Goal: Task Accomplishment & Management: Use online tool/utility

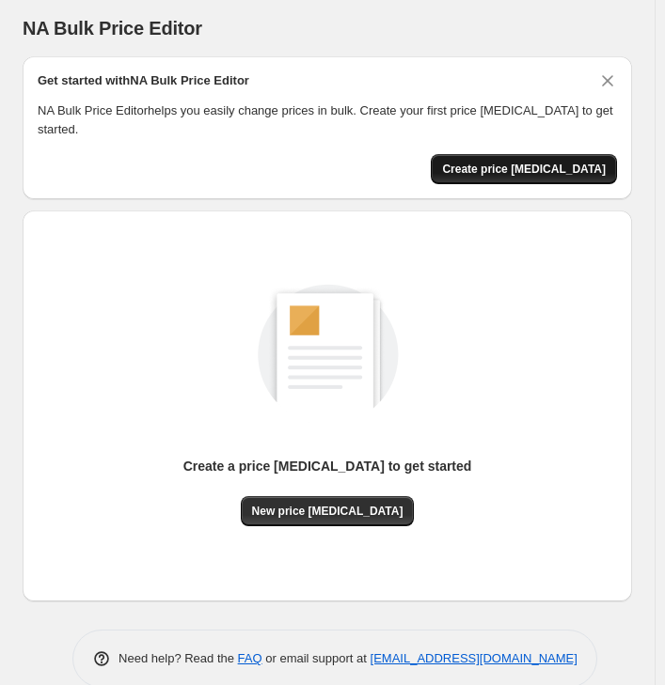
click at [560, 162] on span "Create price [MEDICAL_DATA]" at bounding box center [524, 169] width 164 height 15
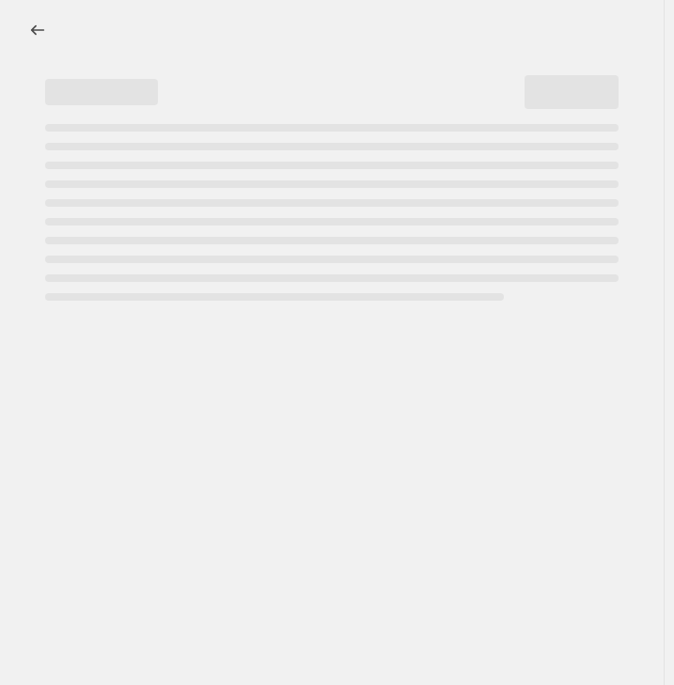
select select "percentage"
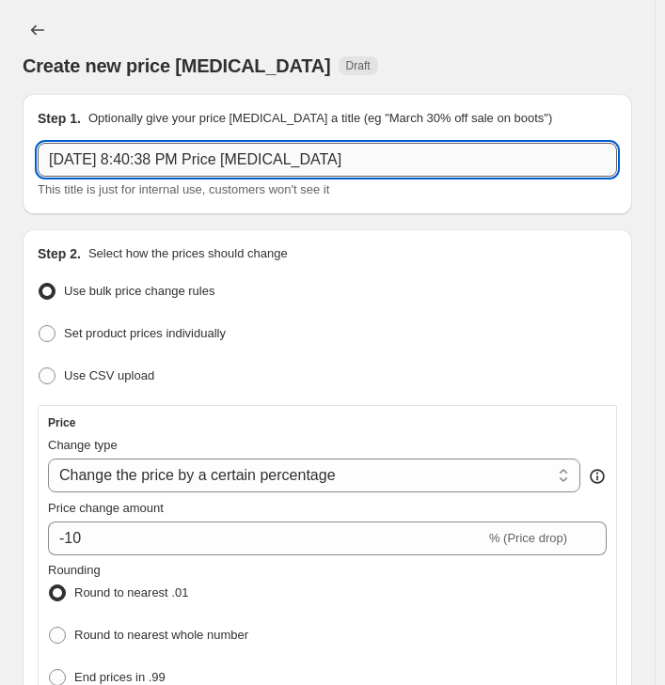
click at [385, 150] on input "Sep 29, 2025, 8:40:38 PM Price change job" at bounding box center [327, 160] width 579 height 34
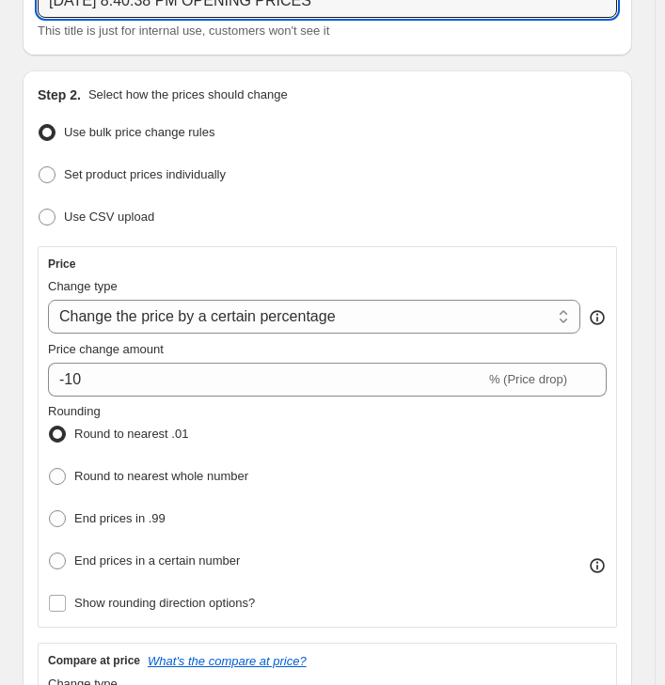
scroll to position [188, 0]
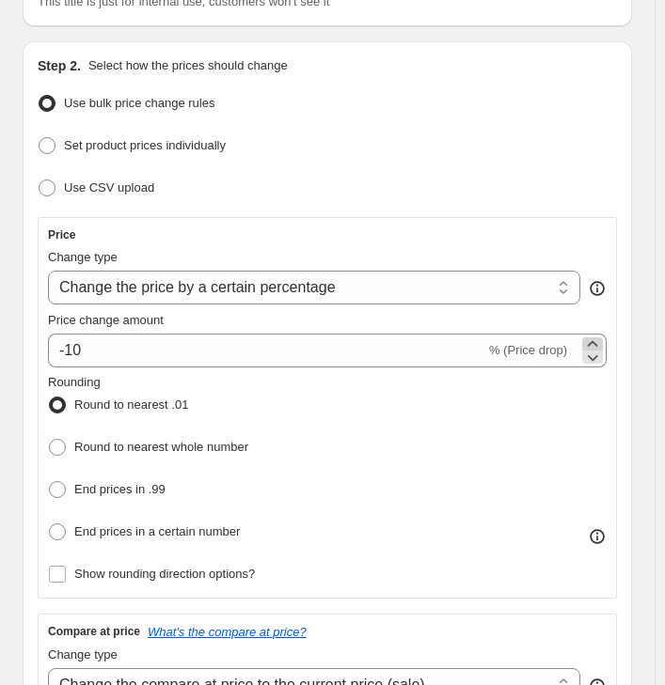
type input "Sep 29, 2025, 8:40:38 PM OPENING PRICES"
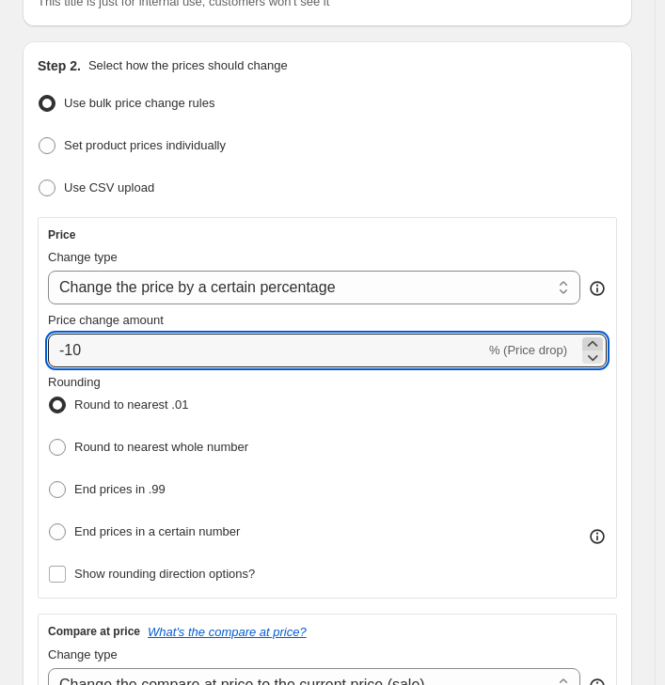
click at [598, 342] on icon at bounding box center [592, 343] width 10 height 6
click at [602, 342] on icon at bounding box center [592, 344] width 19 height 19
click at [602, 344] on div at bounding box center [592, 350] width 21 height 26
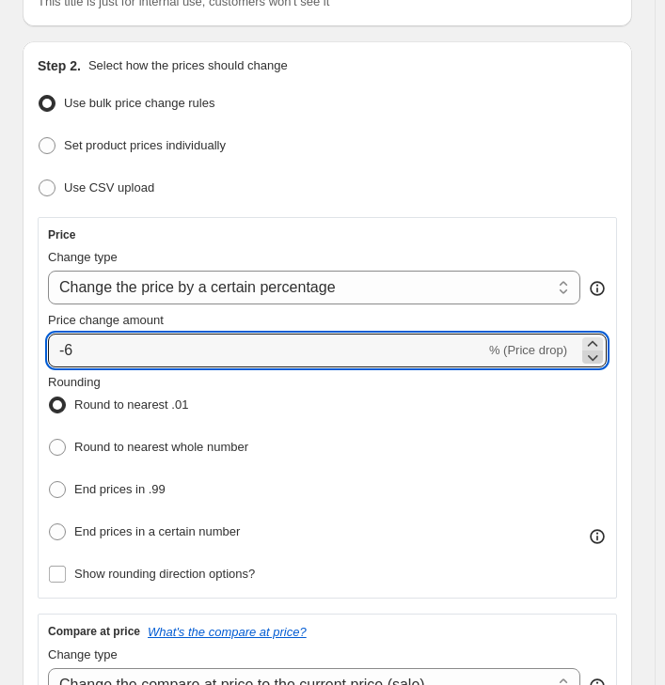
click at [602, 348] on icon at bounding box center [592, 357] width 19 height 19
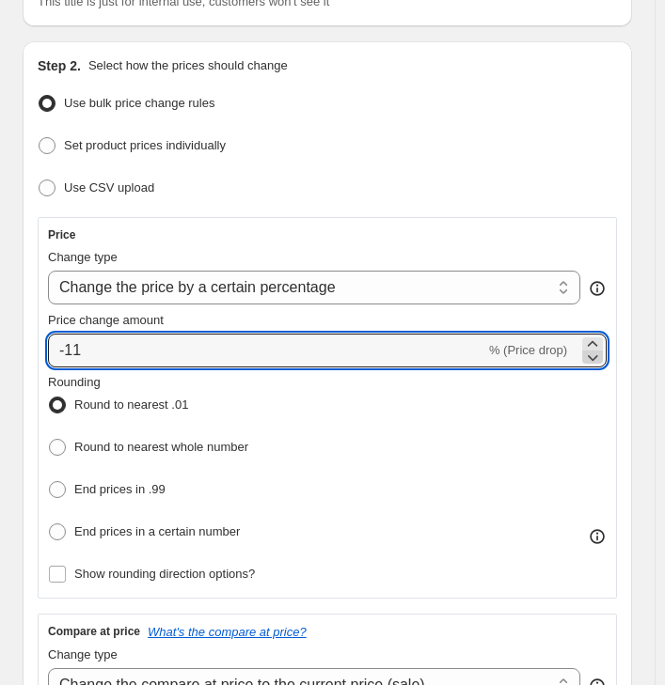
click at [601, 348] on icon at bounding box center [592, 357] width 19 height 19
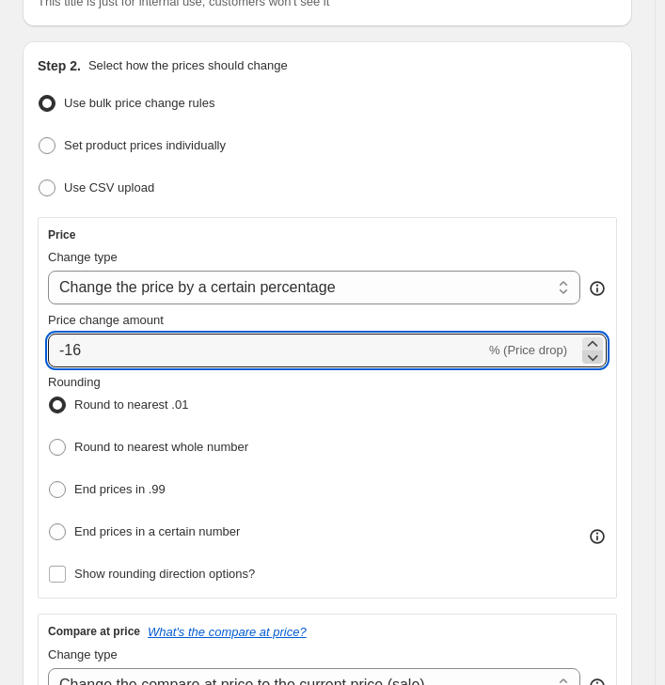
click at [601, 348] on icon at bounding box center [592, 357] width 19 height 19
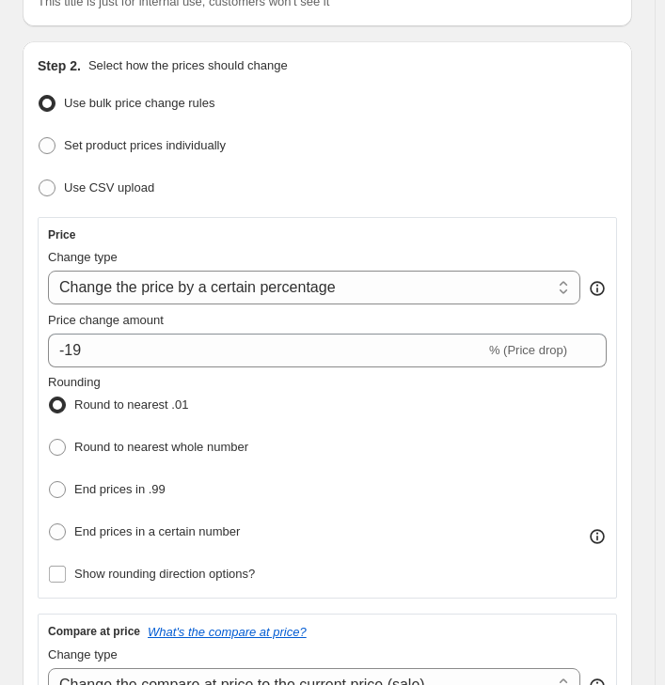
click at [603, 364] on div "-19 % (Price drop)" at bounding box center [327, 351] width 558 height 34
click at [604, 364] on div "-19 % (Price drop)" at bounding box center [327, 351] width 558 height 34
click at [603, 363] on div "-19 % (Price drop)" at bounding box center [327, 351] width 558 height 34
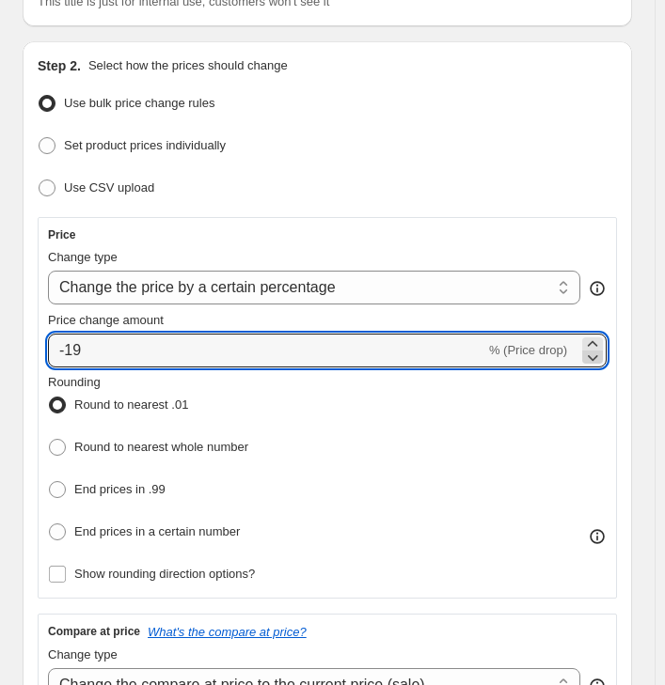
click at [598, 361] on icon at bounding box center [592, 357] width 19 height 19
click at [600, 359] on icon at bounding box center [592, 357] width 19 height 19
click at [600, 358] on icon at bounding box center [592, 357] width 19 height 19
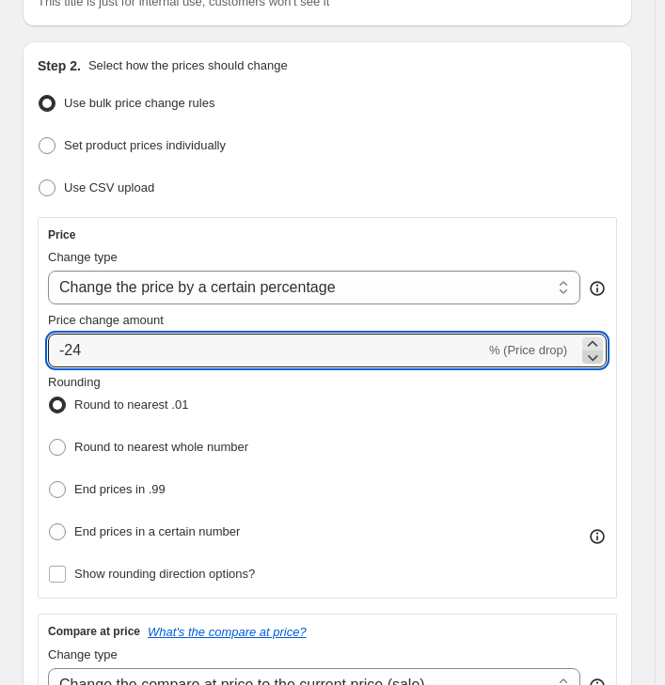
click at [601, 357] on icon at bounding box center [592, 357] width 19 height 19
click at [602, 357] on icon at bounding box center [592, 357] width 19 height 19
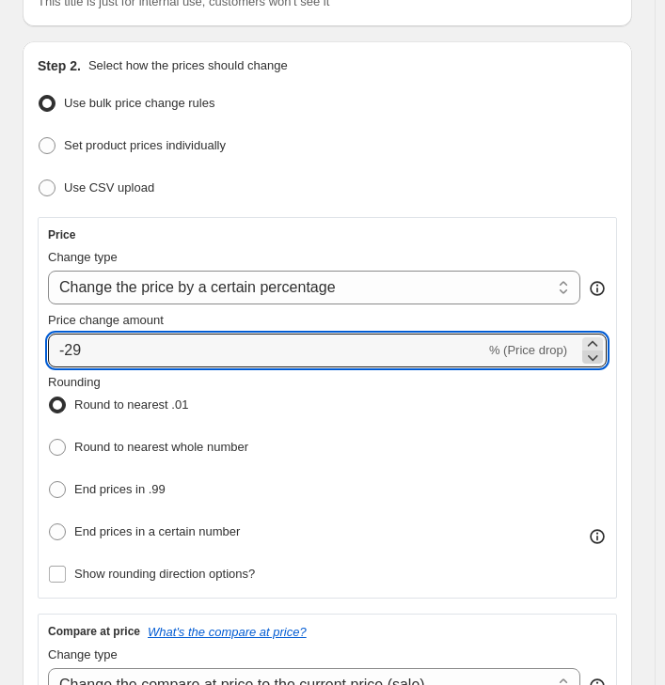
click at [602, 357] on icon at bounding box center [592, 357] width 19 height 19
click at [601, 357] on icon at bounding box center [592, 357] width 19 height 19
click at [600, 357] on icon at bounding box center [592, 357] width 19 height 19
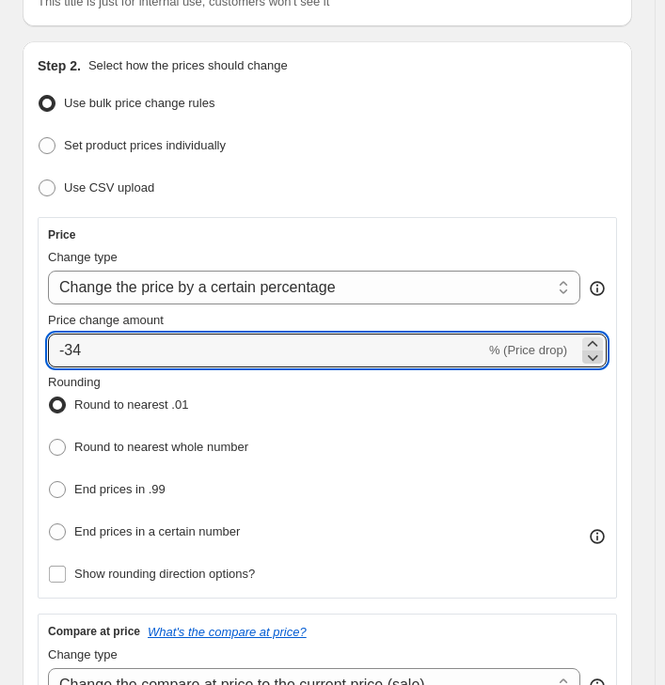
click at [600, 357] on icon at bounding box center [592, 357] width 19 height 19
click at [598, 357] on icon at bounding box center [592, 357] width 19 height 19
click at [474, 335] on input "-36" at bounding box center [266, 351] width 437 height 34
drag, startPoint x: 455, startPoint y: 352, endPoint x: 393, endPoint y: 344, distance: 62.6
click at [453, 352] on input "-36" at bounding box center [266, 351] width 437 height 34
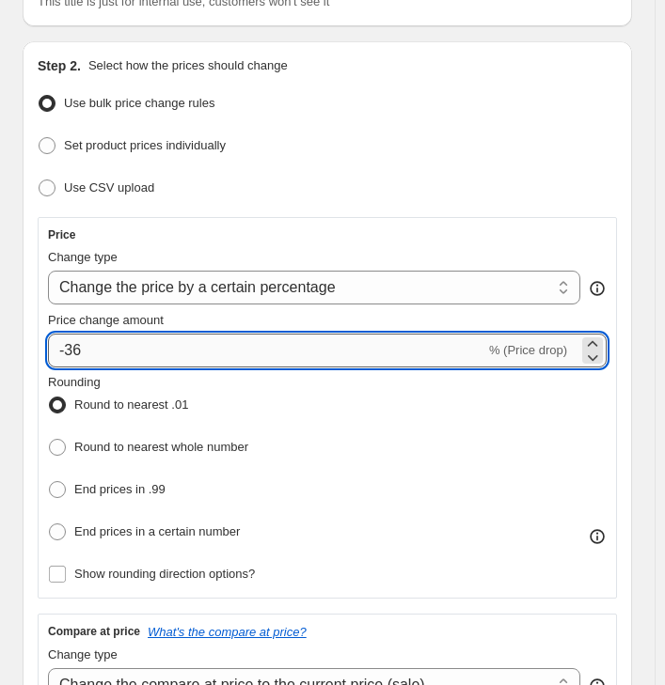
type input "-3"
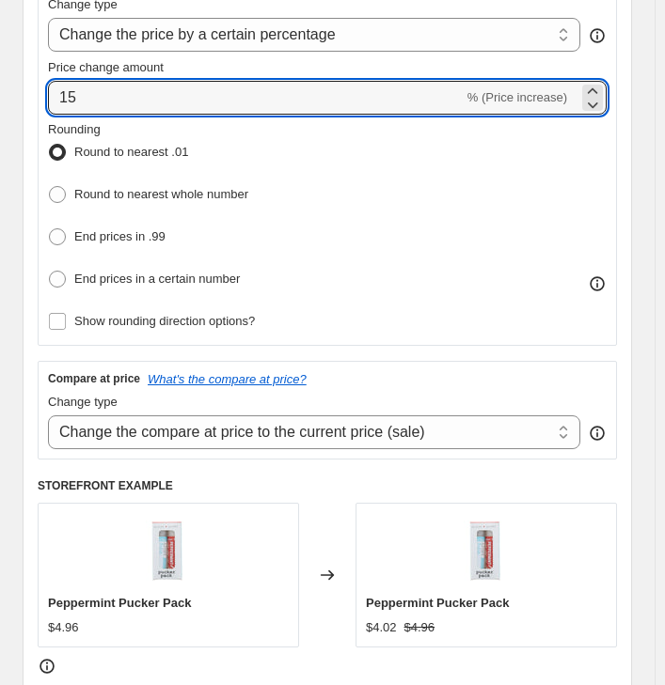
scroll to position [470, 0]
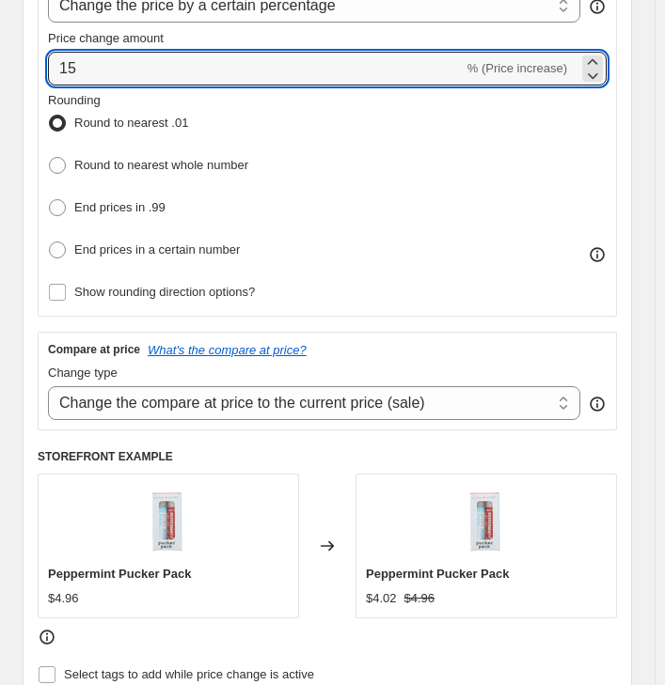
type input "15"
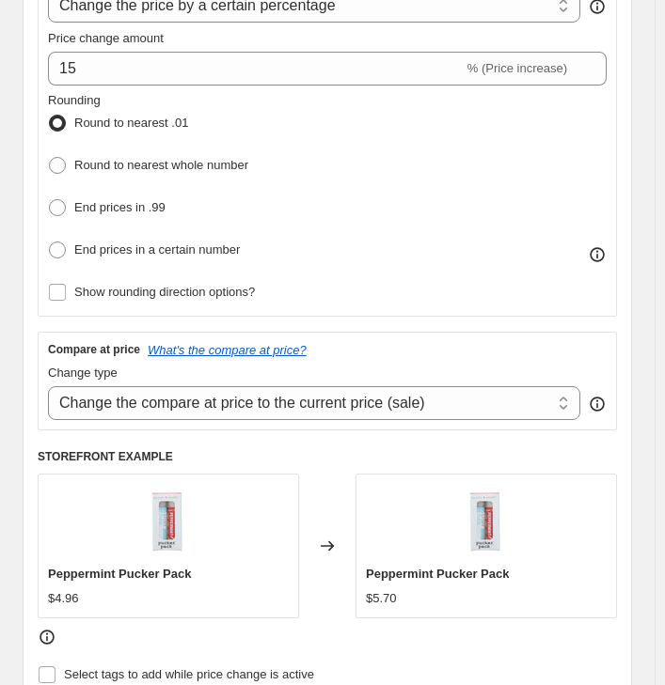
click at [604, 400] on icon at bounding box center [596, 404] width 15 height 15
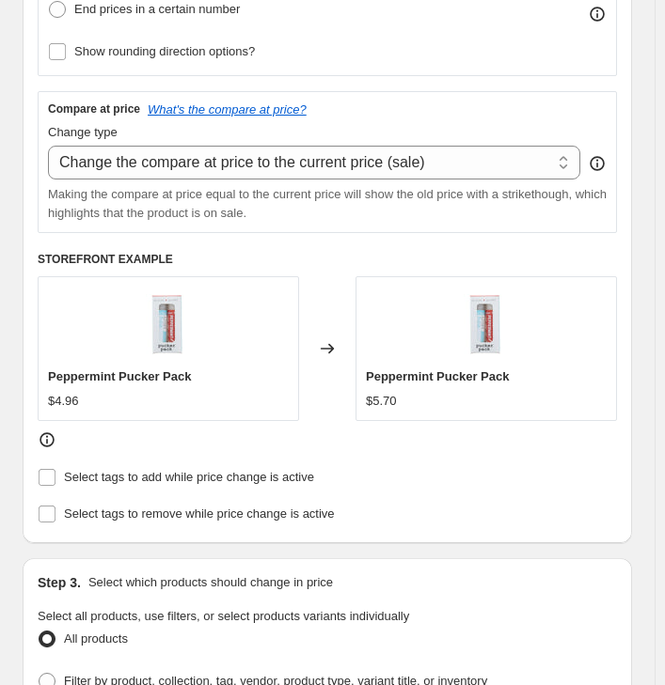
scroll to position [752, 0]
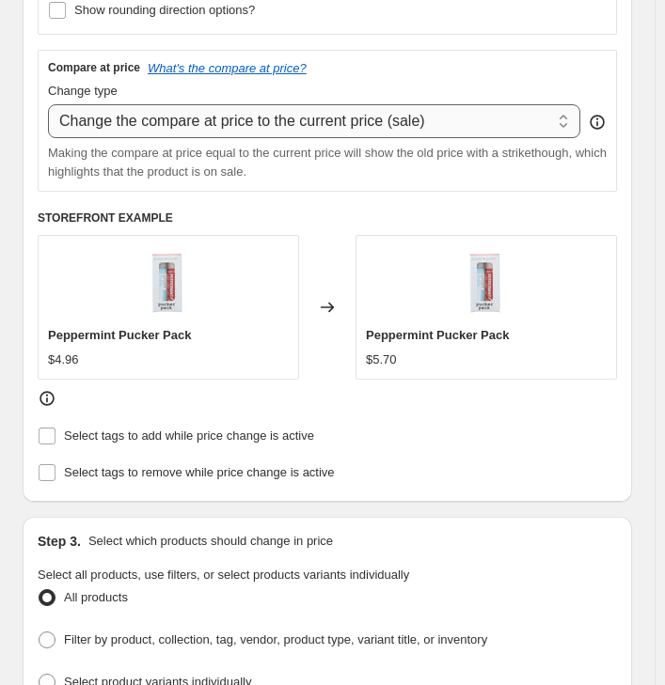
click at [571, 120] on select "Change the compare at price to the current price (sale) Change the compare at p…" at bounding box center [314, 121] width 532 height 34
select select "remove"
click at [48, 104] on select "Change the compare at price to the current price (sale) Change the compare at p…" at bounding box center [314, 121] width 532 height 34
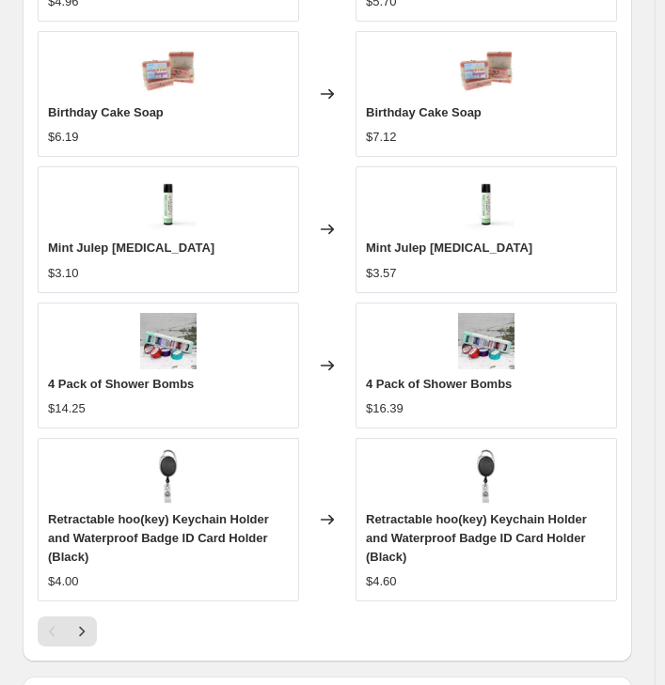
scroll to position [1598, 0]
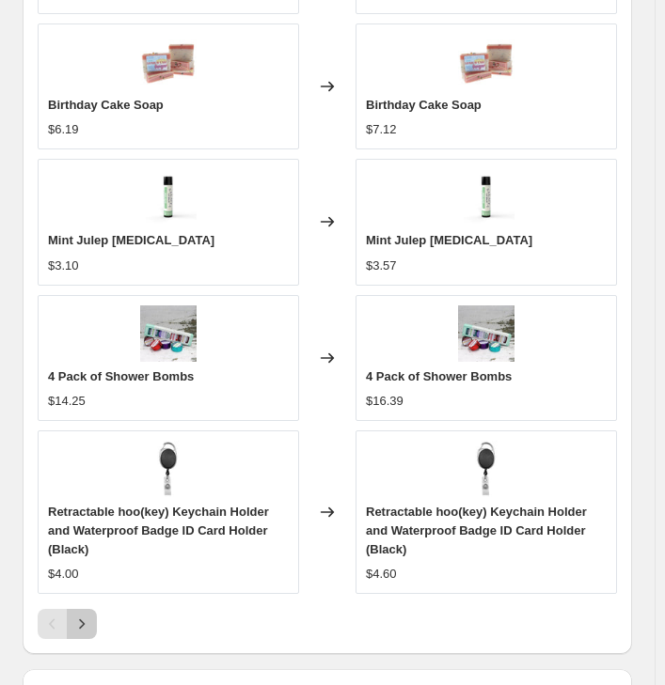
click at [90, 615] on icon "Next" at bounding box center [81, 624] width 19 height 19
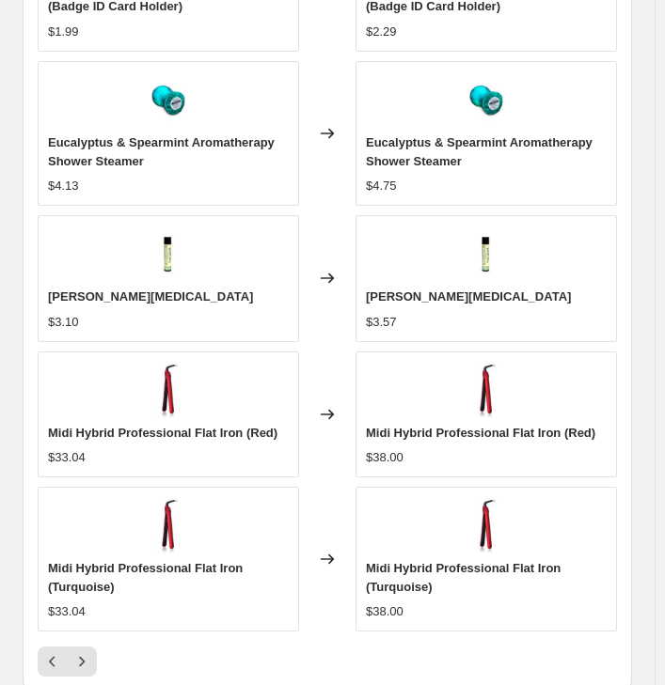
scroll to position [1917, 0]
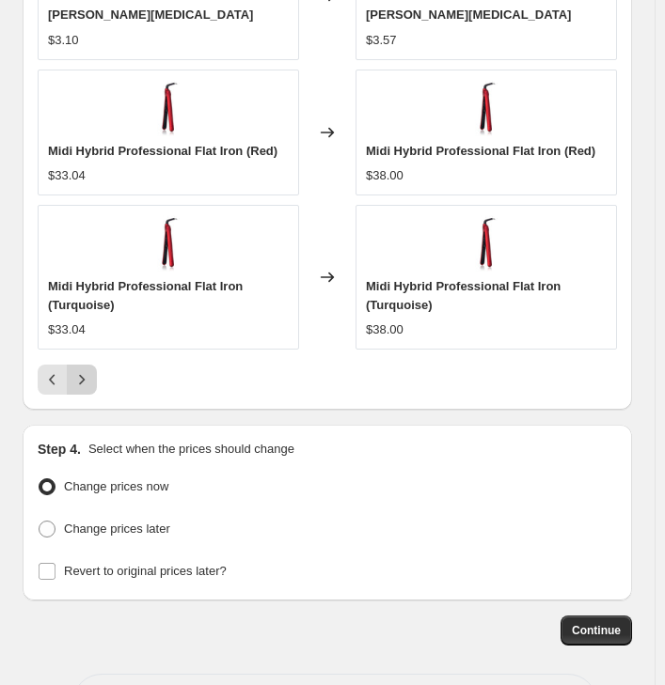
click at [88, 370] on icon "Next" at bounding box center [81, 379] width 19 height 19
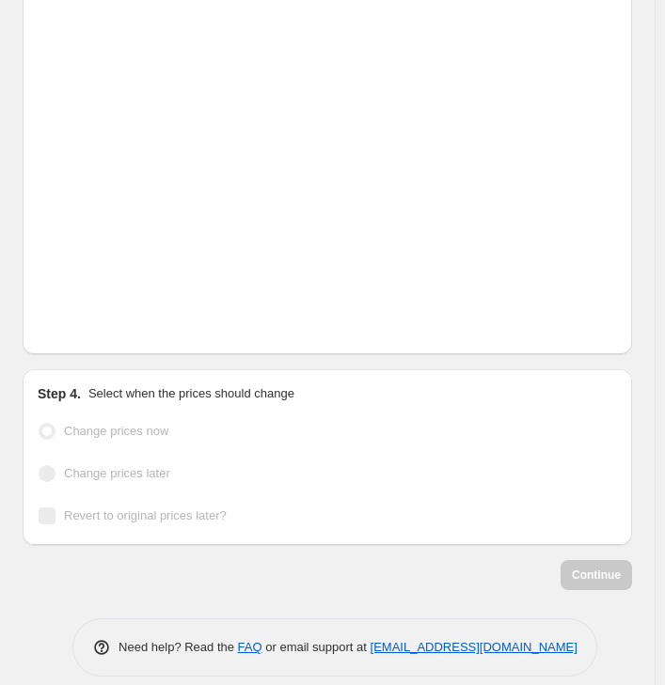
scroll to position [1898, 0]
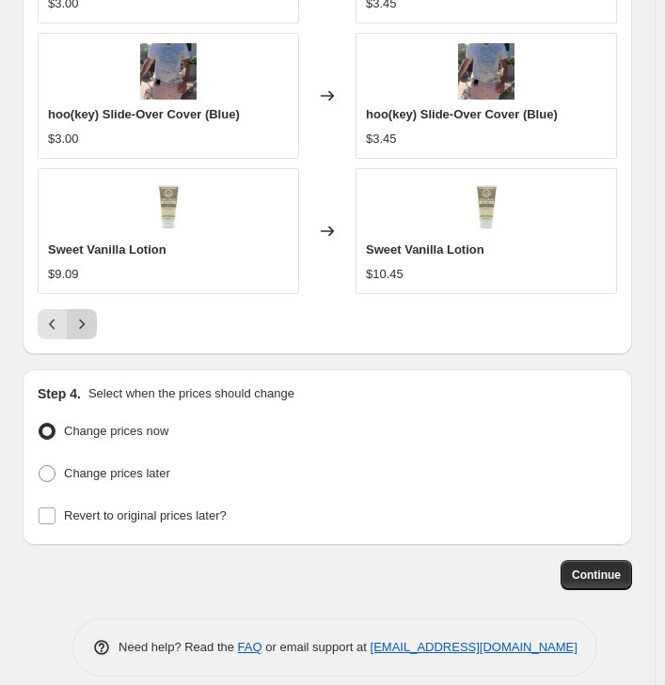
click at [85, 315] on icon "Next" at bounding box center [81, 324] width 19 height 19
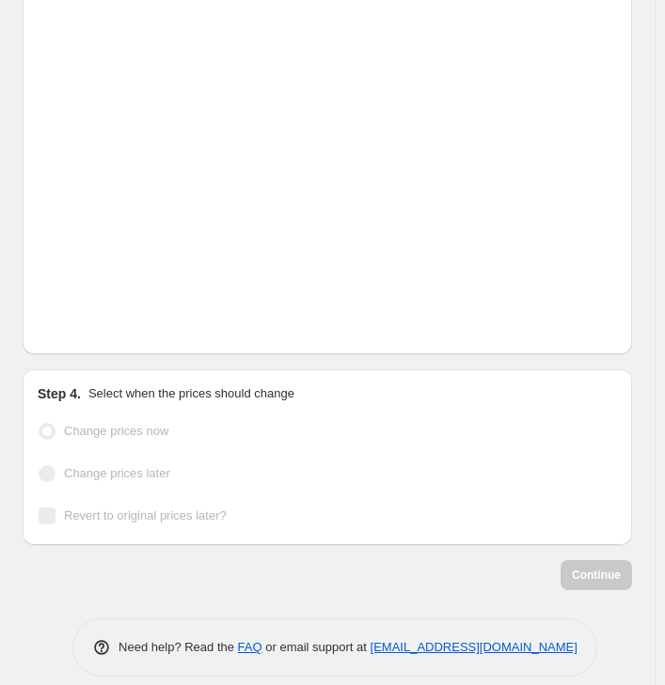
scroll to position [1917, 0]
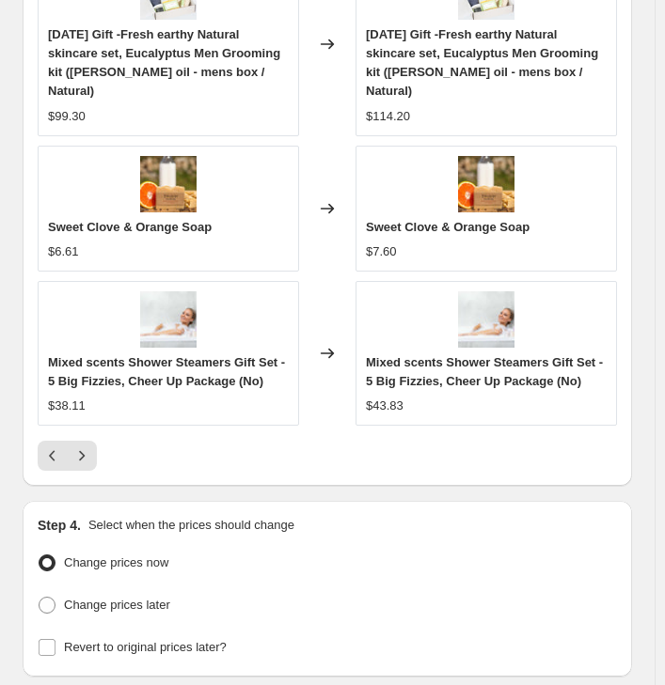
click at [89, 446] on icon "Next" at bounding box center [81, 455] width 19 height 19
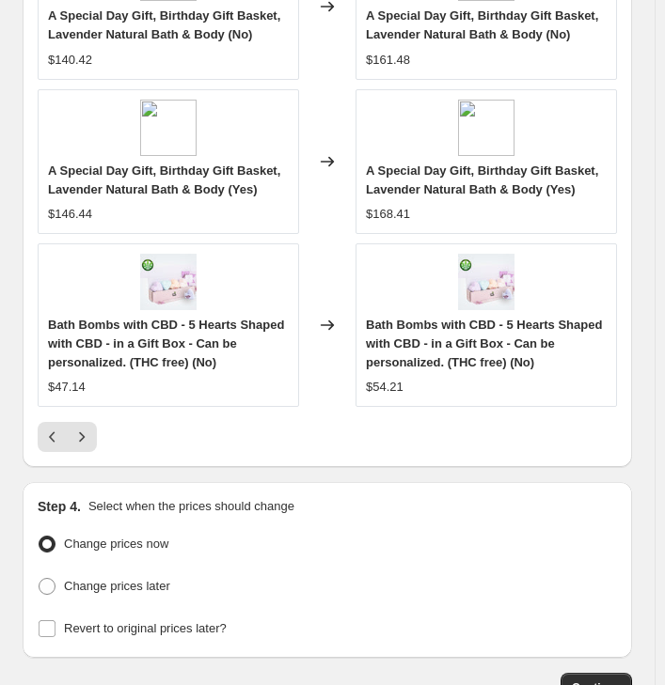
scroll to position [1898, 0]
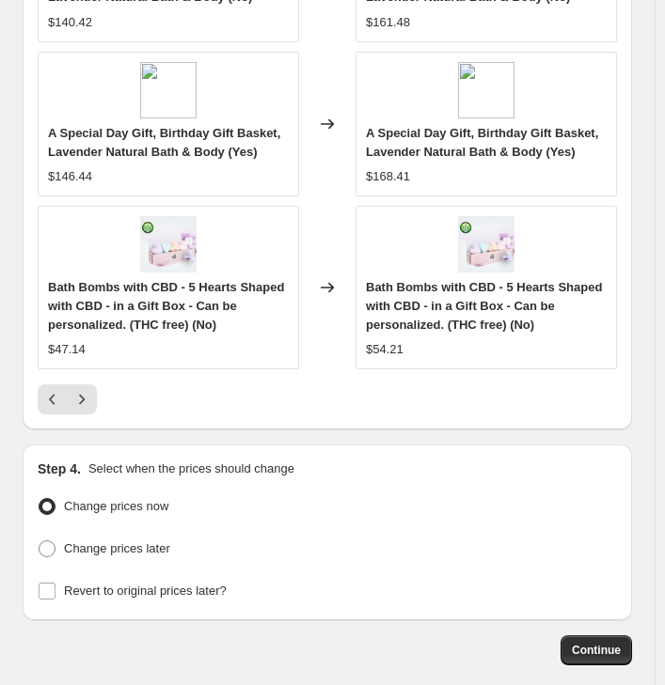
click at [93, 388] on button "Next" at bounding box center [82, 399] width 30 height 30
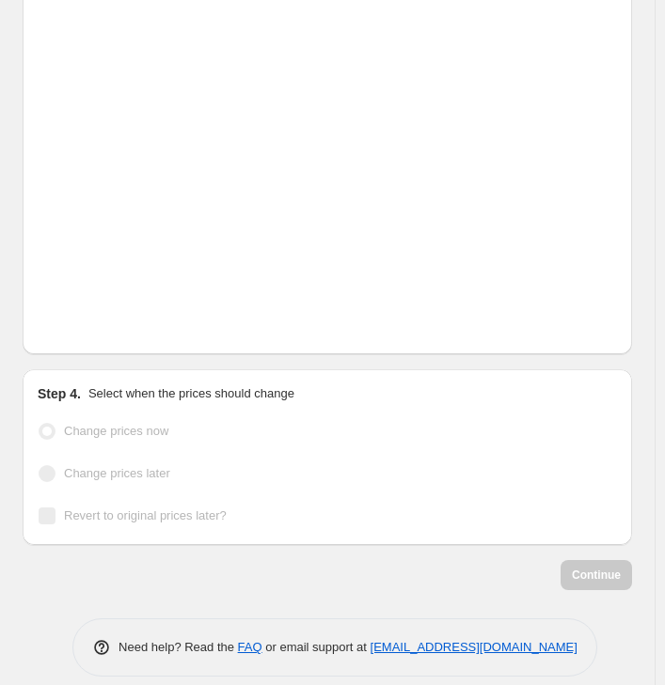
scroll to position [1917, 0]
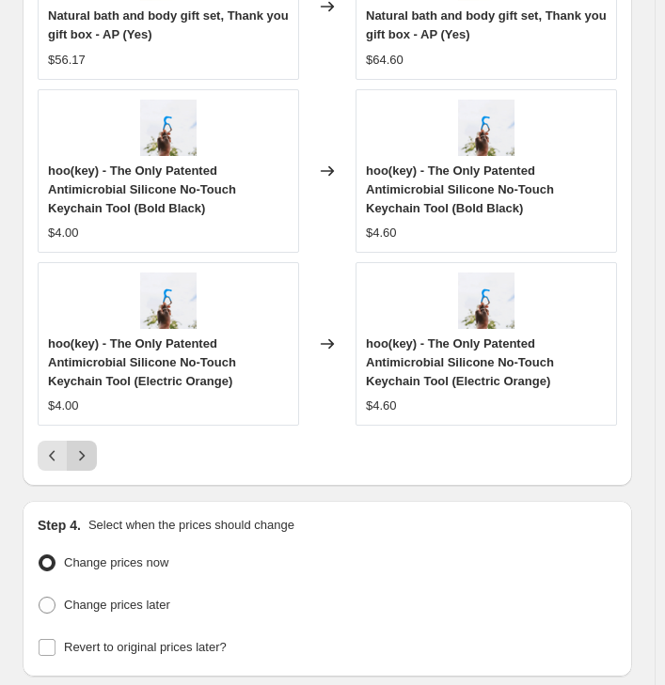
click at [80, 446] on icon "Next" at bounding box center [81, 455] width 19 height 19
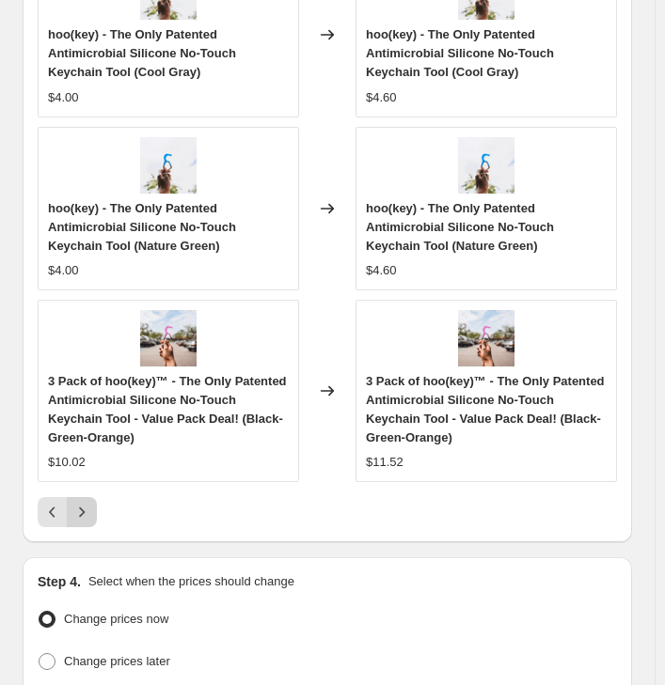
click at [88, 504] on icon "Next" at bounding box center [81, 512] width 19 height 19
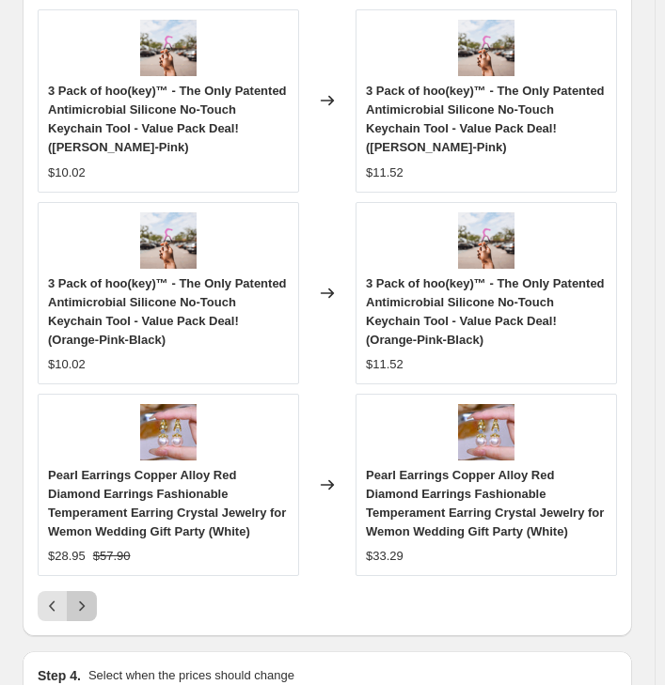
click at [87, 597] on icon "Next" at bounding box center [81, 606] width 19 height 19
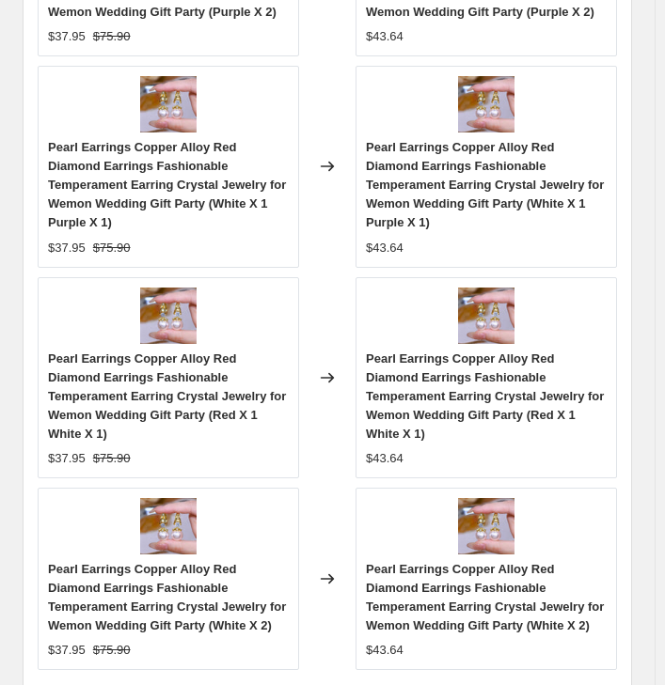
scroll to position [1935, 0]
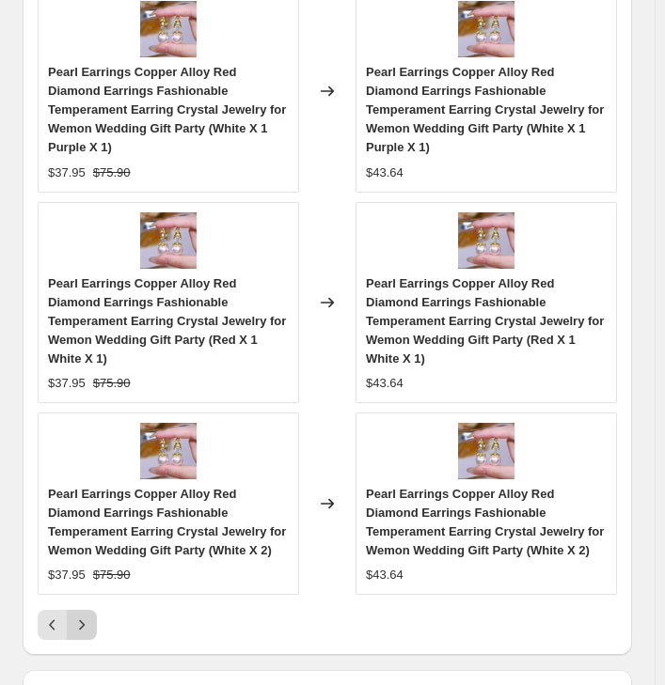
click at [81, 616] on icon "Next" at bounding box center [81, 625] width 19 height 19
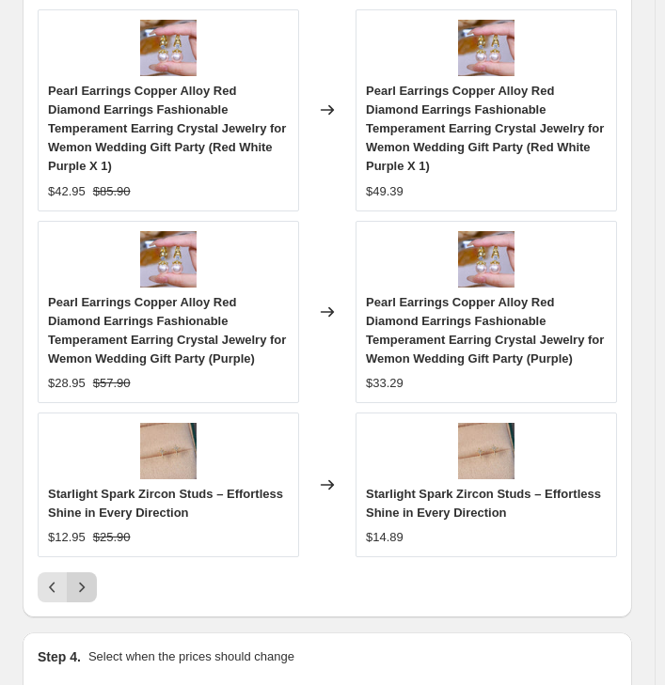
click at [87, 578] on icon "Next" at bounding box center [81, 587] width 19 height 19
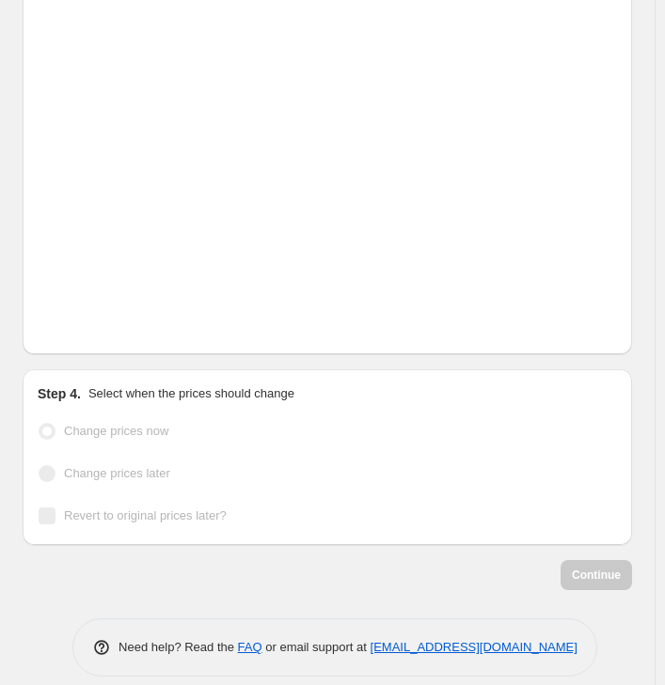
scroll to position [1898, 0]
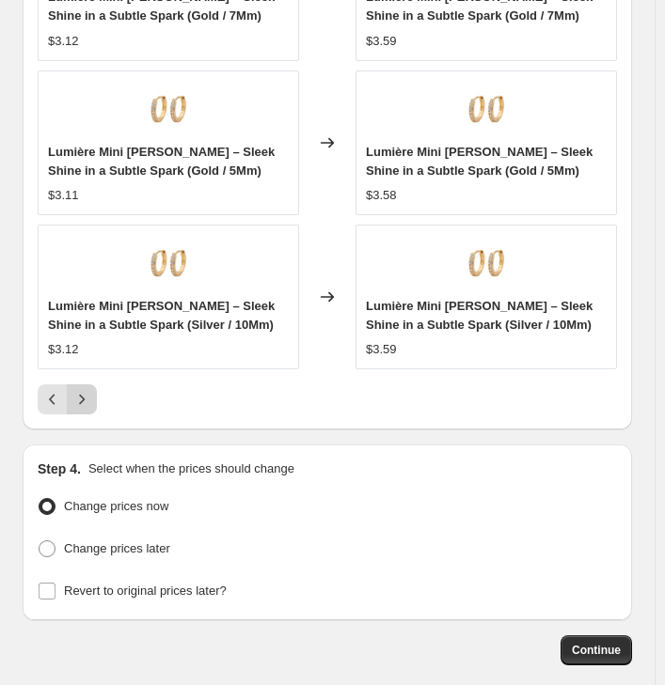
click at [85, 390] on icon "Next" at bounding box center [81, 399] width 19 height 19
click at [87, 390] on icon "Next" at bounding box center [81, 399] width 19 height 19
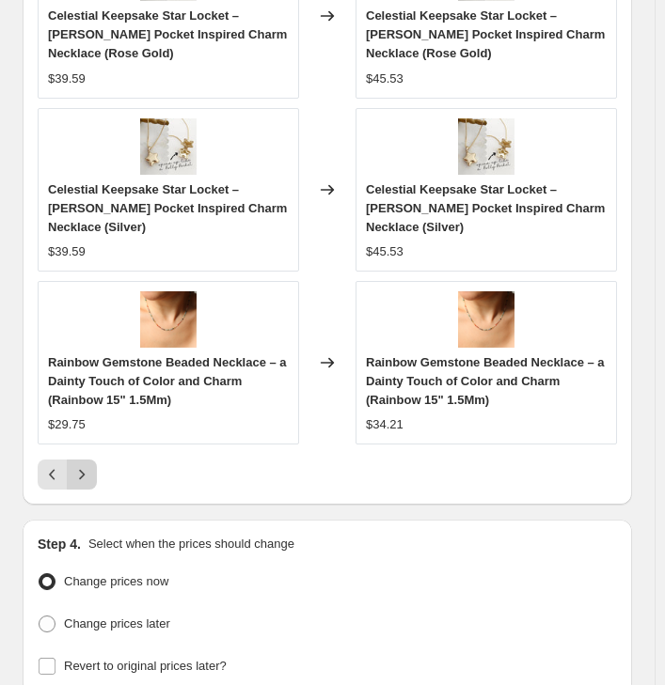
click at [85, 465] on icon "Next" at bounding box center [81, 474] width 19 height 19
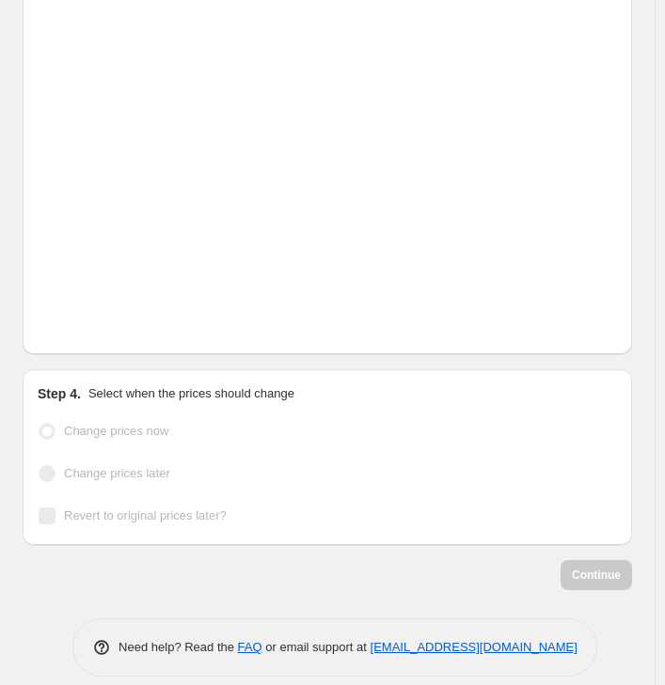
scroll to position [1917, 0]
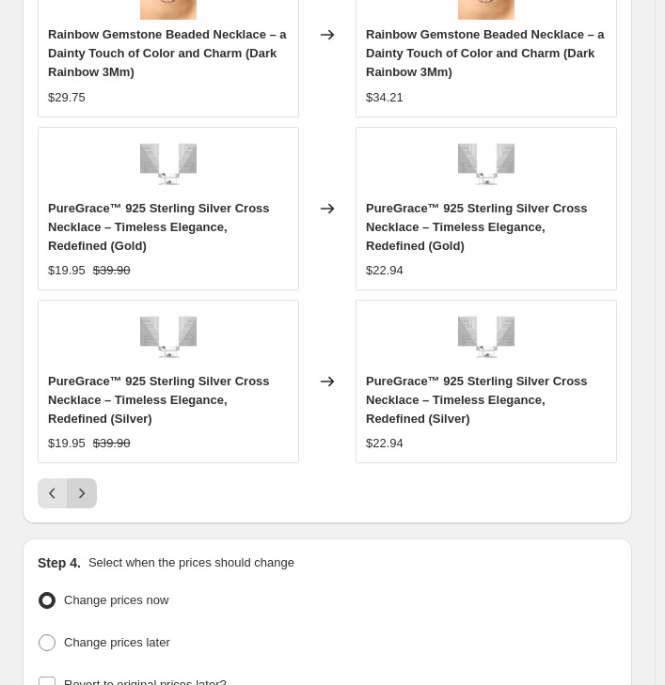
click at [86, 484] on icon "Next" at bounding box center [81, 493] width 19 height 19
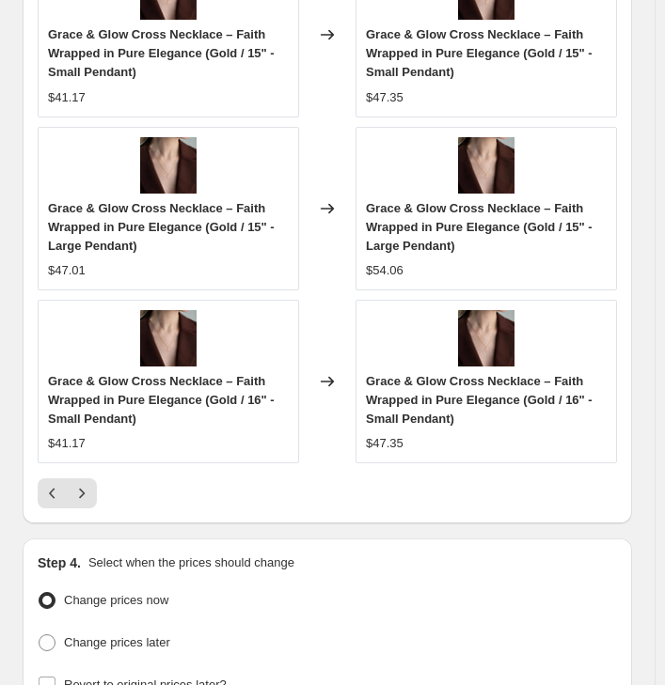
click at [85, 484] on icon "Next" at bounding box center [81, 493] width 19 height 19
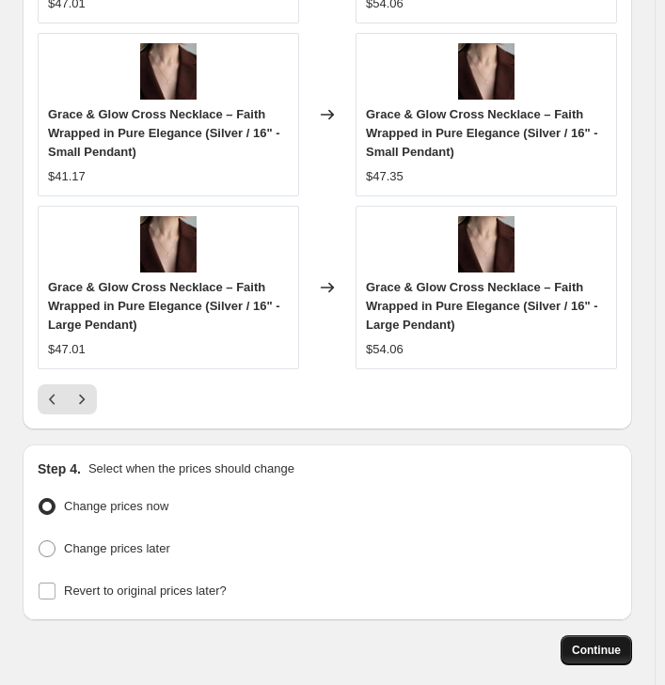
click at [585, 643] on span "Continue" at bounding box center [595, 650] width 49 height 15
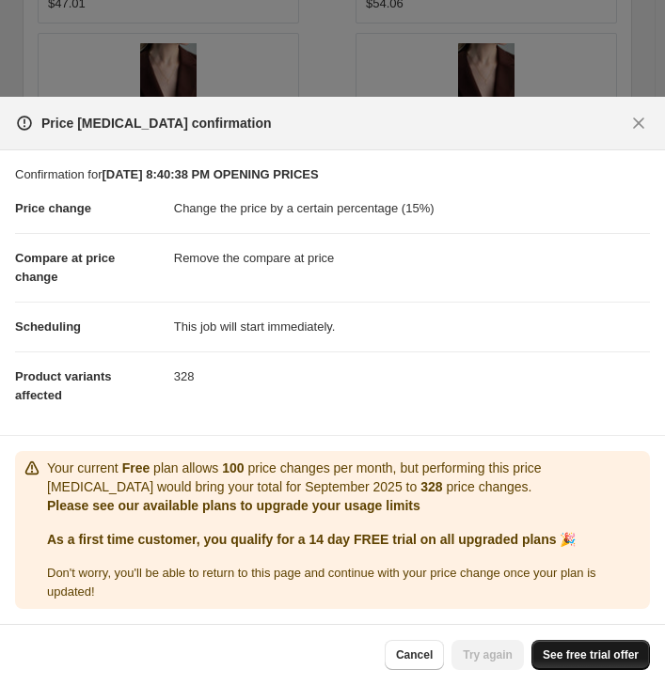
click at [618, 659] on span "See free trial offer" at bounding box center [590, 655] width 96 height 15
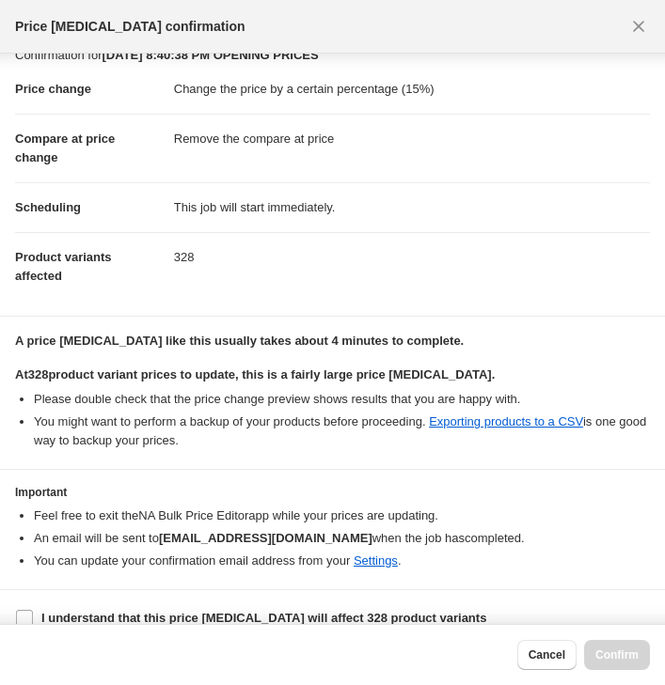
scroll to position [41, 0]
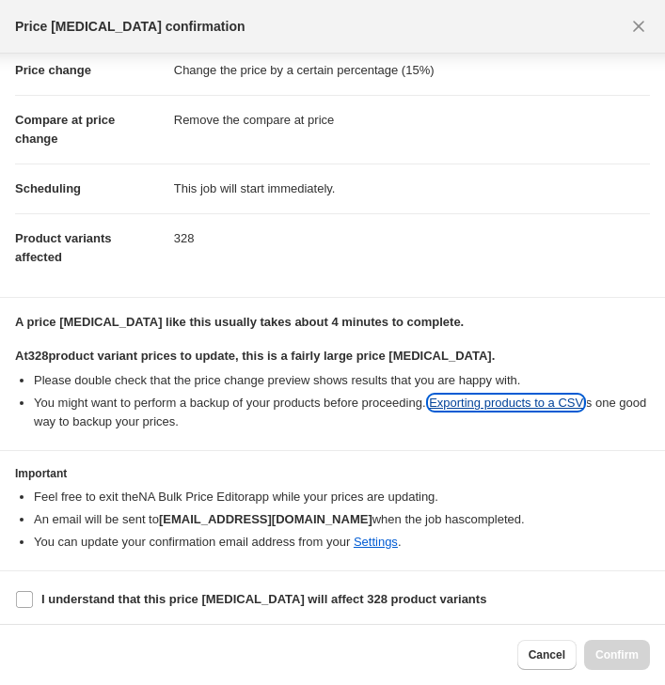
click at [532, 405] on link "Exporting products to a CSV" at bounding box center [506, 403] width 154 height 14
drag, startPoint x: 25, startPoint y: 593, endPoint x: 39, endPoint y: 601, distance: 16.0
click at [25, 594] on input "I understand that this price change job will affect 328 product variants" at bounding box center [24, 599] width 17 height 17
checkbox input "true"
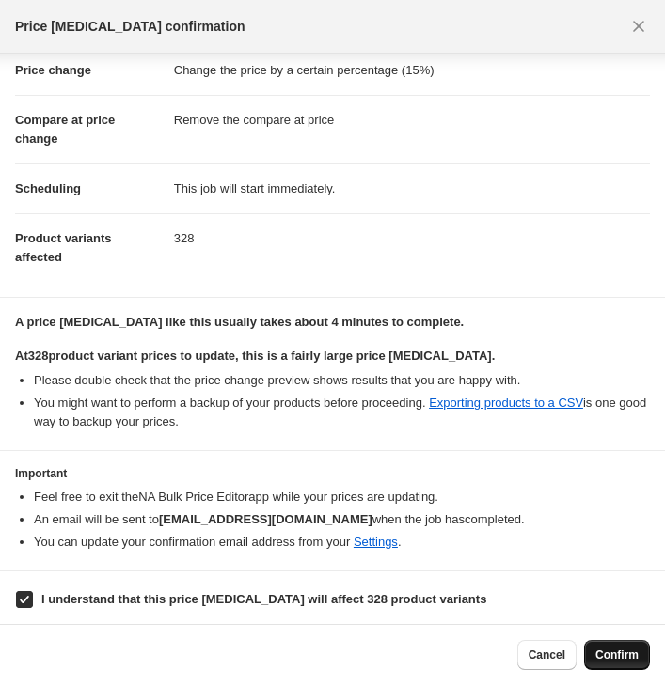
click at [632, 655] on span "Confirm" at bounding box center [616, 655] width 43 height 15
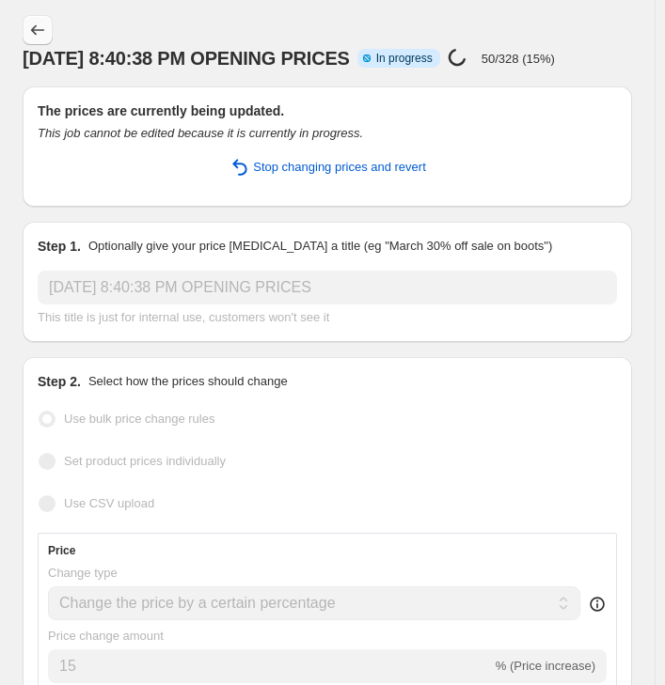
click at [32, 34] on icon "Price change jobs" at bounding box center [37, 30] width 19 height 19
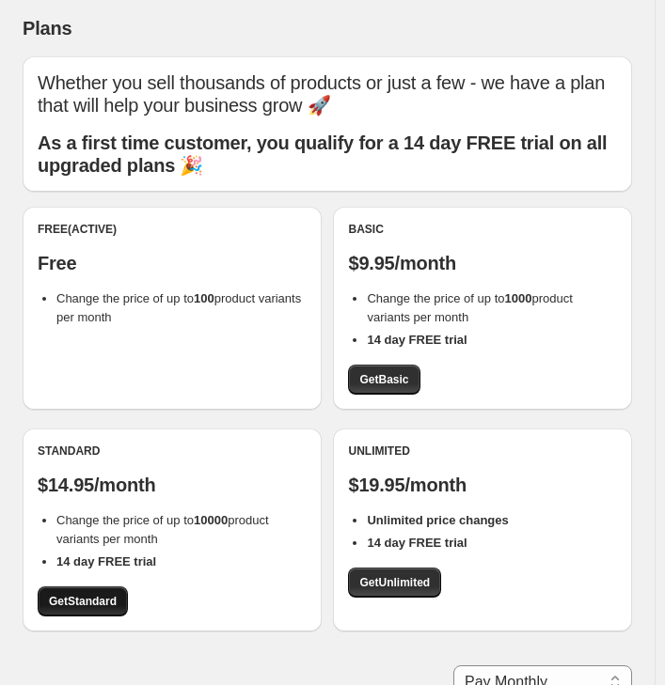
click at [117, 597] on span "Get Standard" at bounding box center [83, 601] width 68 height 15
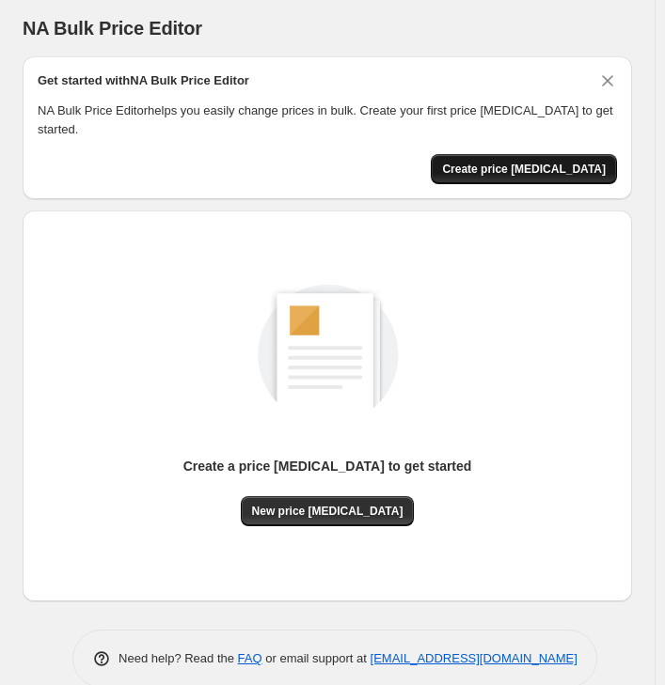
click at [566, 162] on span "Create price [MEDICAL_DATA]" at bounding box center [524, 169] width 164 height 15
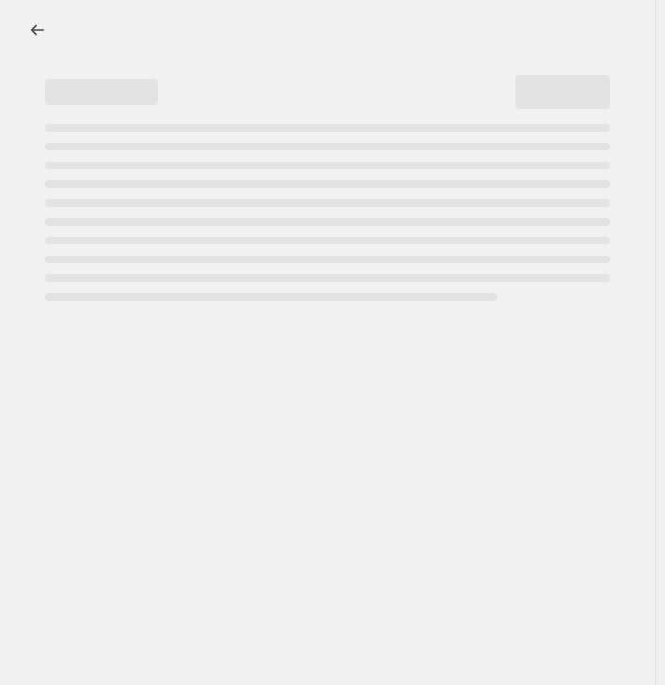
select select "percentage"
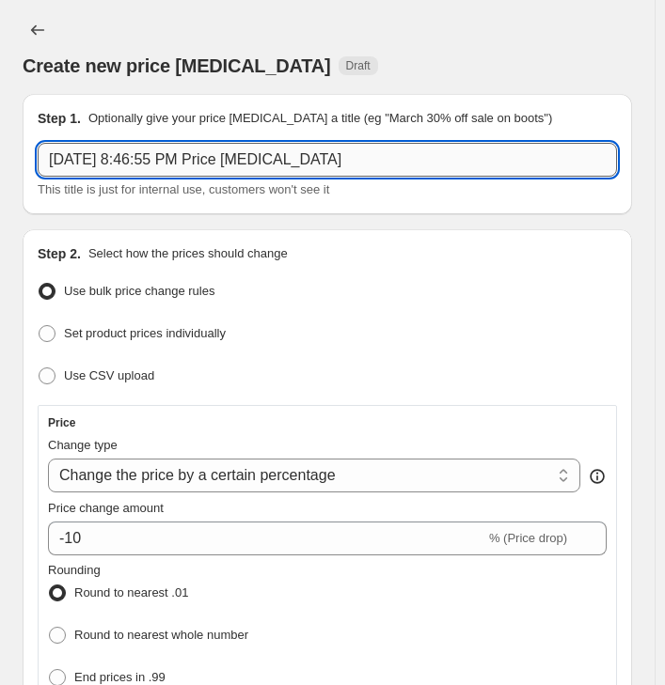
click at [494, 164] on input "[DATE] 8:46:55 PM Price [MEDICAL_DATA]" at bounding box center [327, 160] width 579 height 34
type input "[DATE] 8:46:55 PM Price ch"
